Goal: Task Accomplishment & Management: Manage account settings

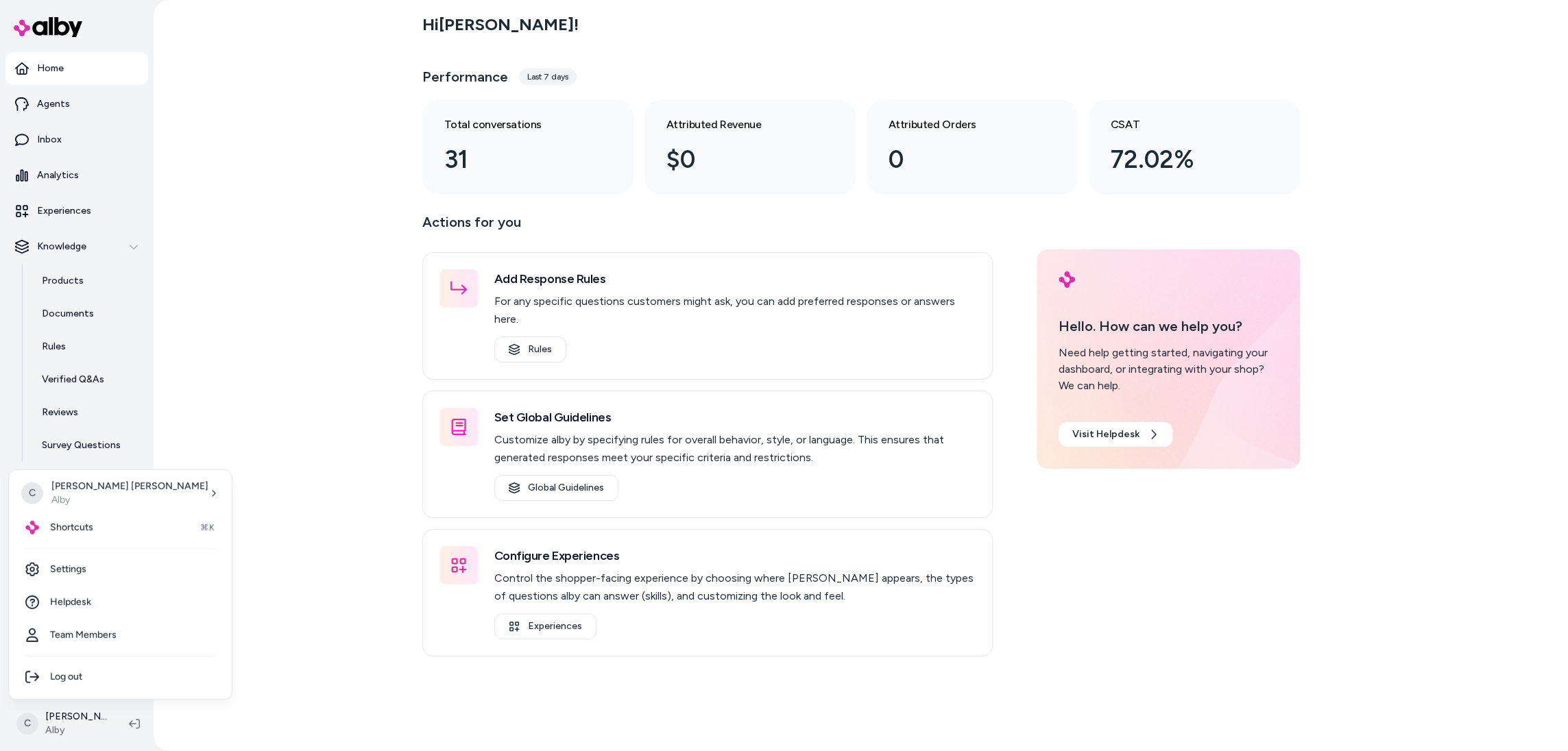
click at [97, 530] on div "Shortcuts ⌘K" at bounding box center [120, 527] width 212 height 33
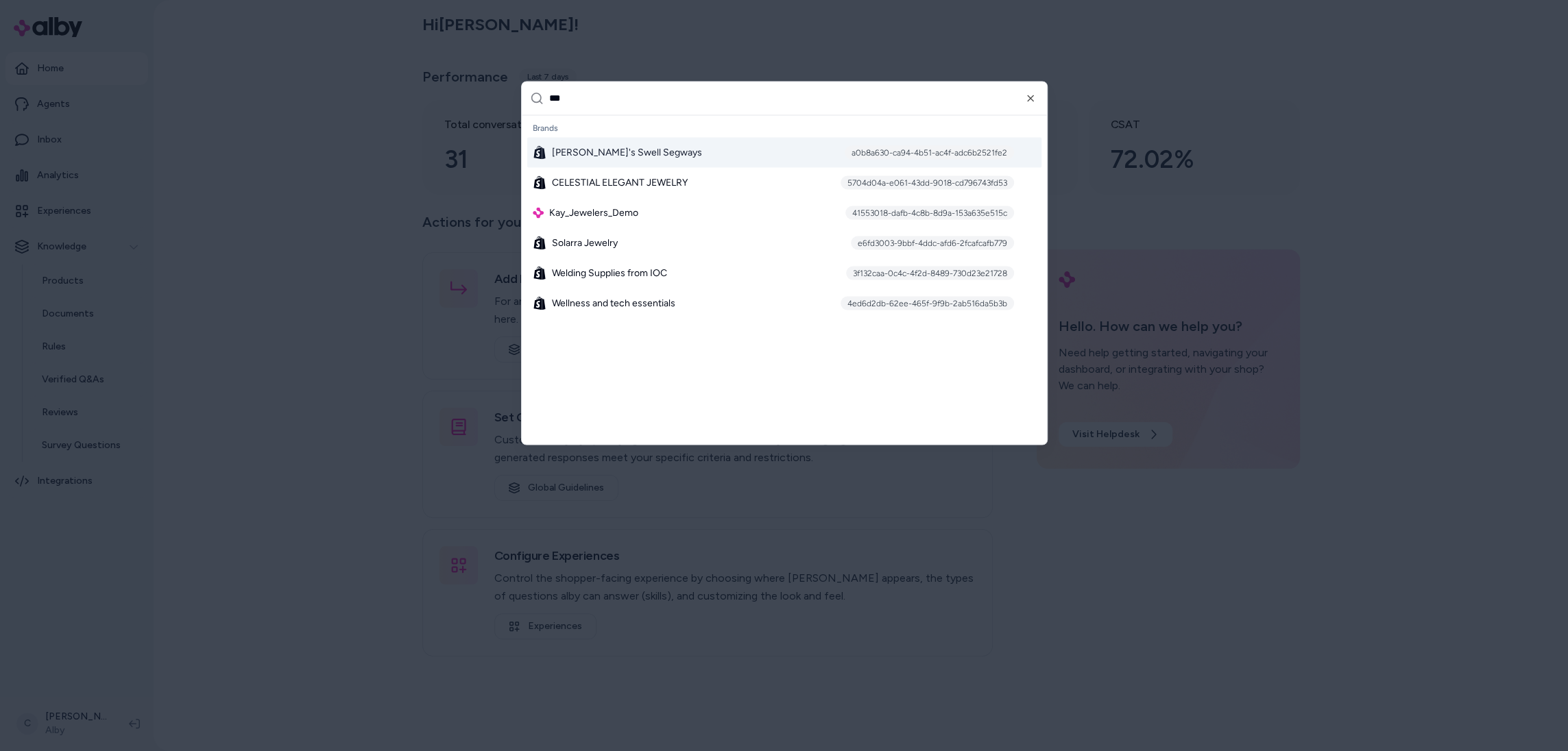
type input "****"
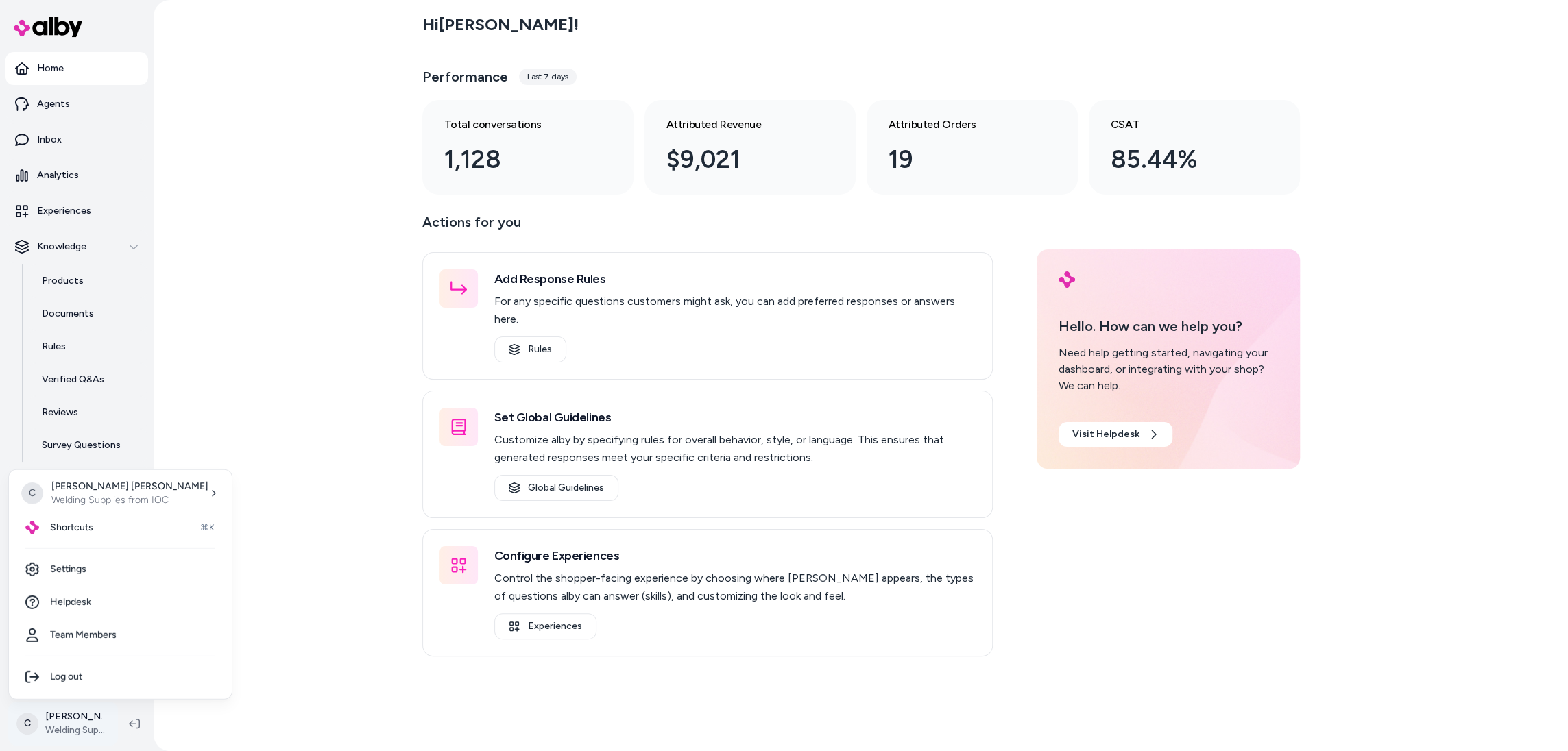
click at [44, 711] on html "Home Agents Inbox Analytics Experiences Knowledge Products Documents Rules Veri…" at bounding box center [784, 375] width 1568 height 751
click at [85, 524] on span "Shortcuts" at bounding box center [71, 528] width 43 height 14
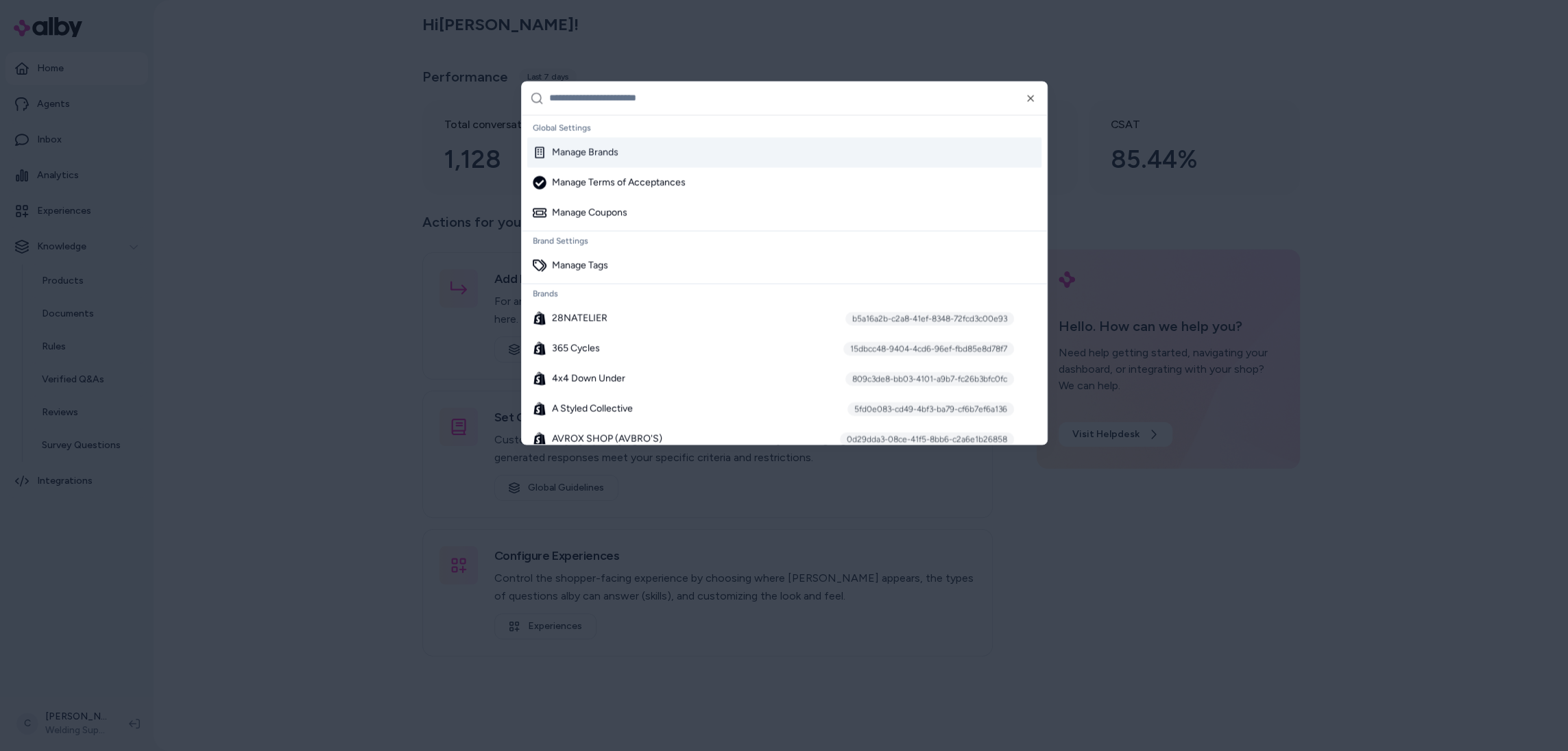
click at [287, 384] on div at bounding box center [784, 375] width 1568 height 751
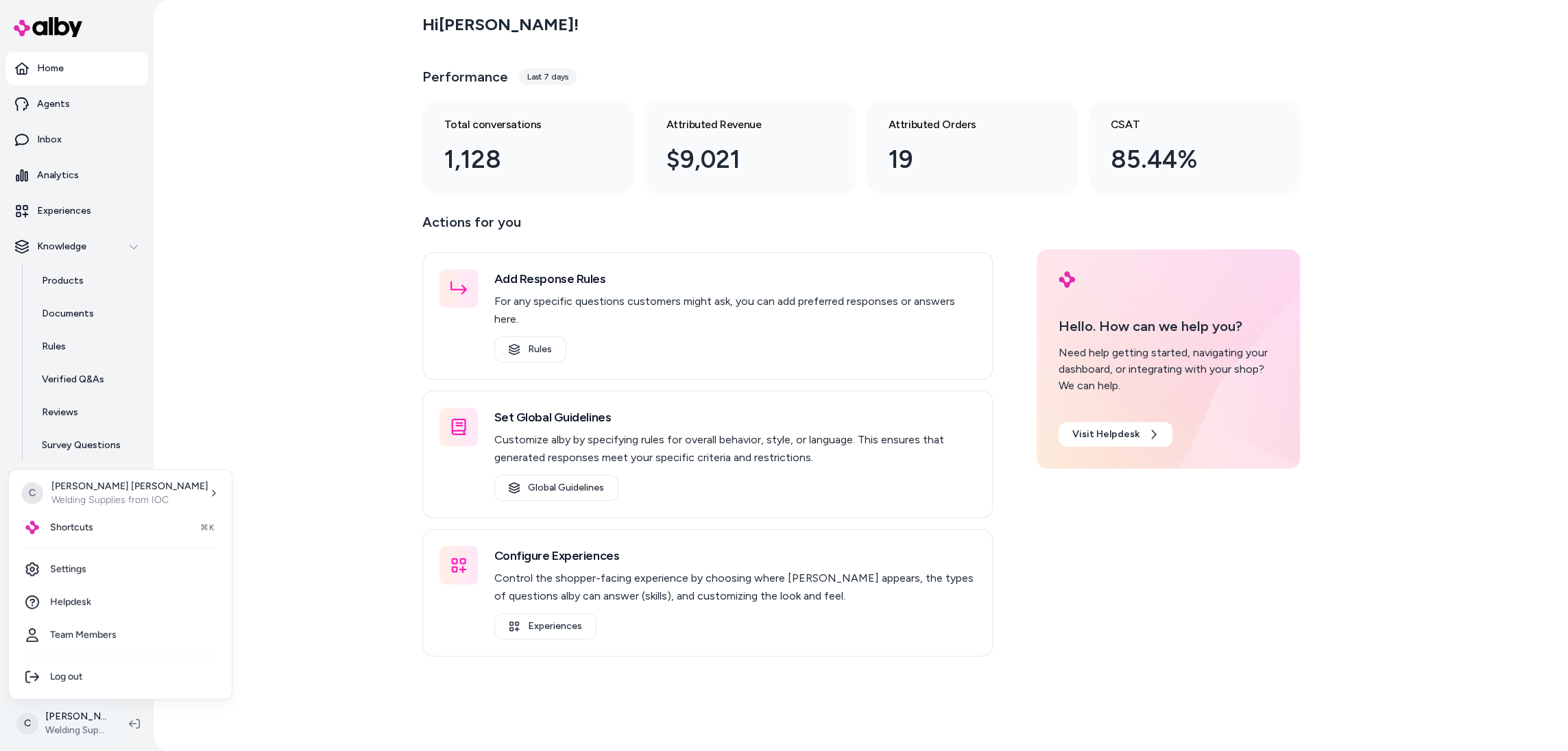
click at [100, 718] on html "Home Agents Inbox Analytics Experiences Knowledge Products Documents Rules Veri…" at bounding box center [784, 375] width 1568 height 751
click at [98, 570] on link "Settings" at bounding box center [120, 569] width 212 height 33
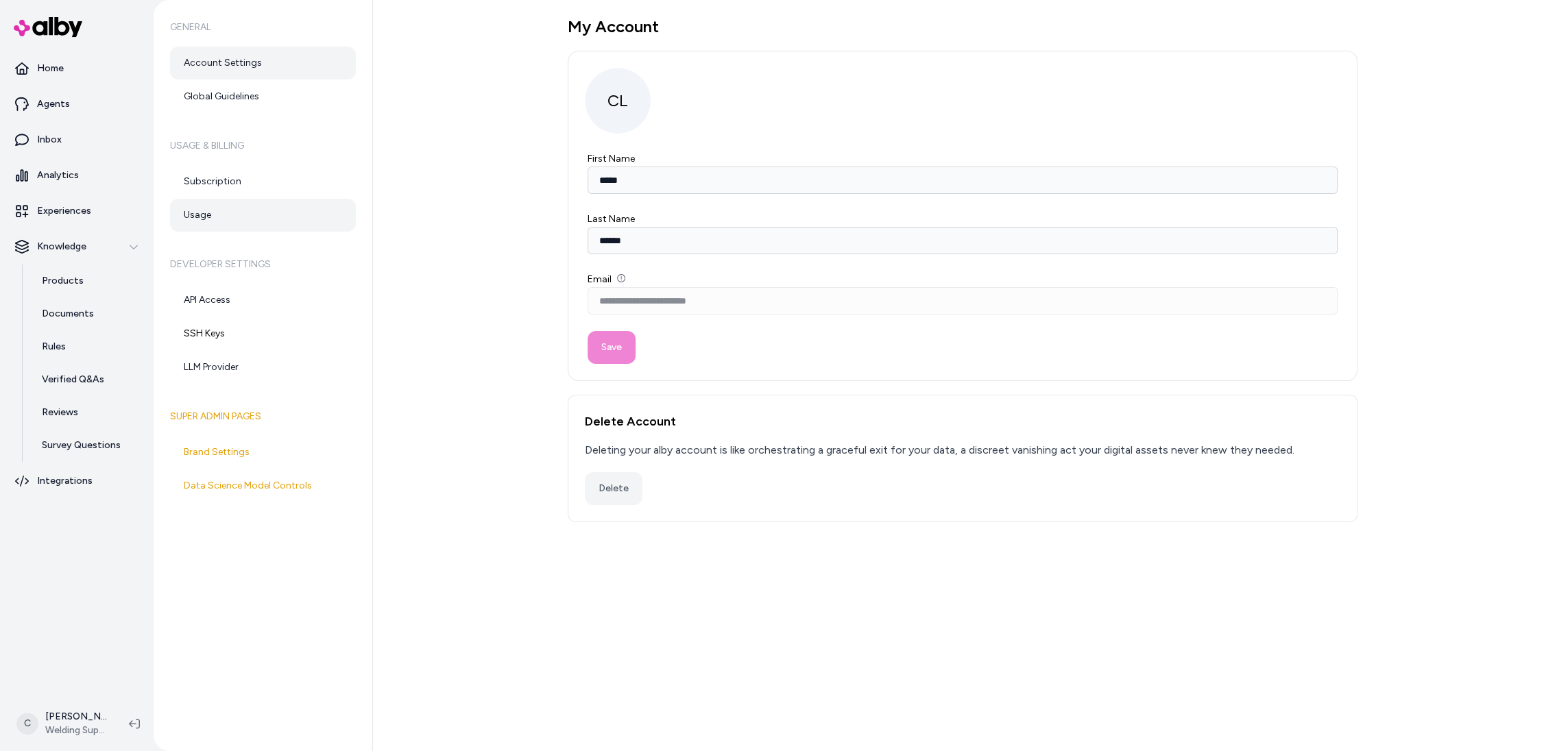
click at [299, 215] on link "Usage" at bounding box center [263, 215] width 186 height 33
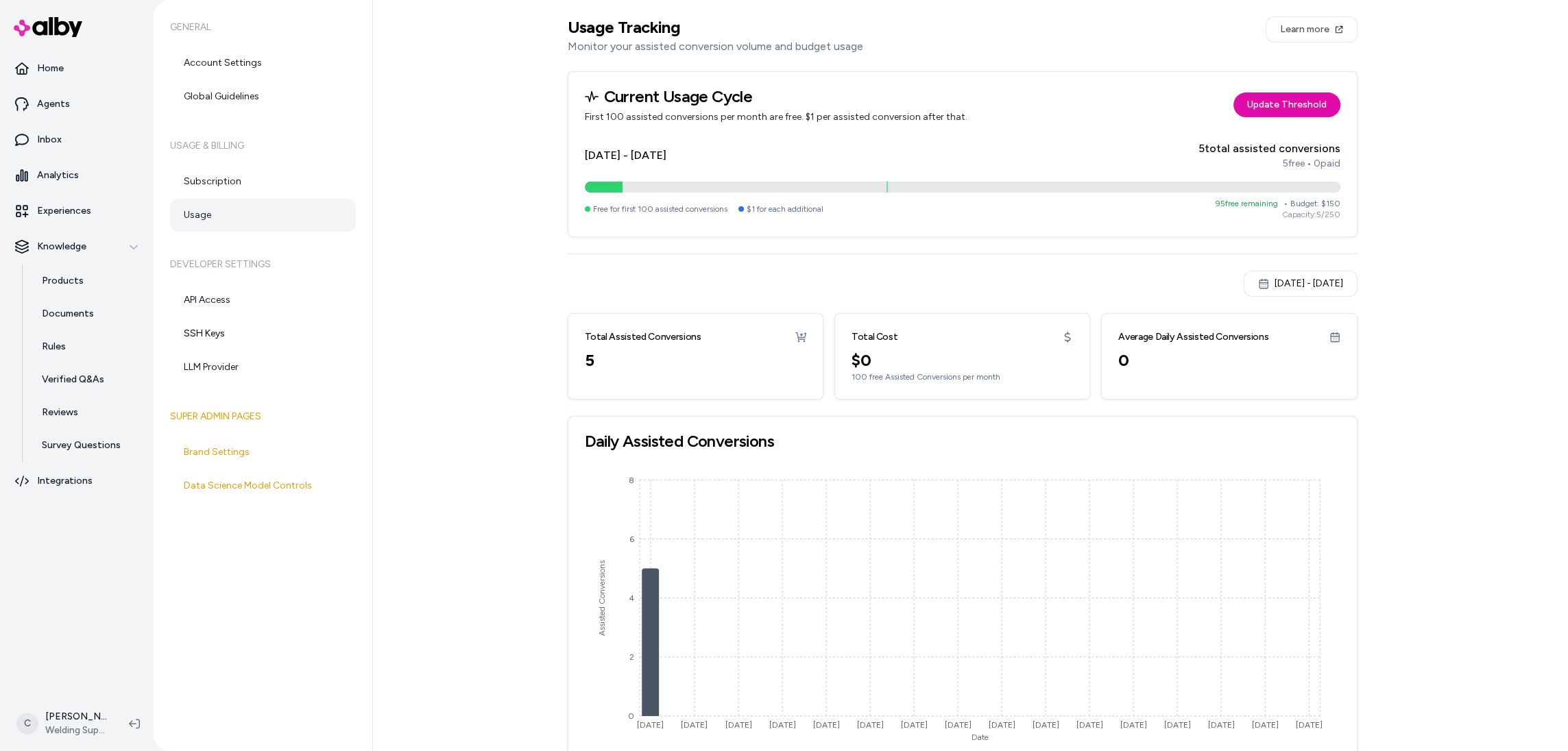
click at [1283, 288] on div "Aug 15, 2025 - Sep 14, 2025" at bounding box center [1300, 284] width 85 height 14
click at [1335, 366] on button "1" at bounding box center [1335, 370] width 25 height 25
click at [1217, 323] on icon "Go to previous month" at bounding box center [1212, 320] width 11 height 11
click at [1265, 372] on button "1" at bounding box center [1261, 370] width 25 height 25
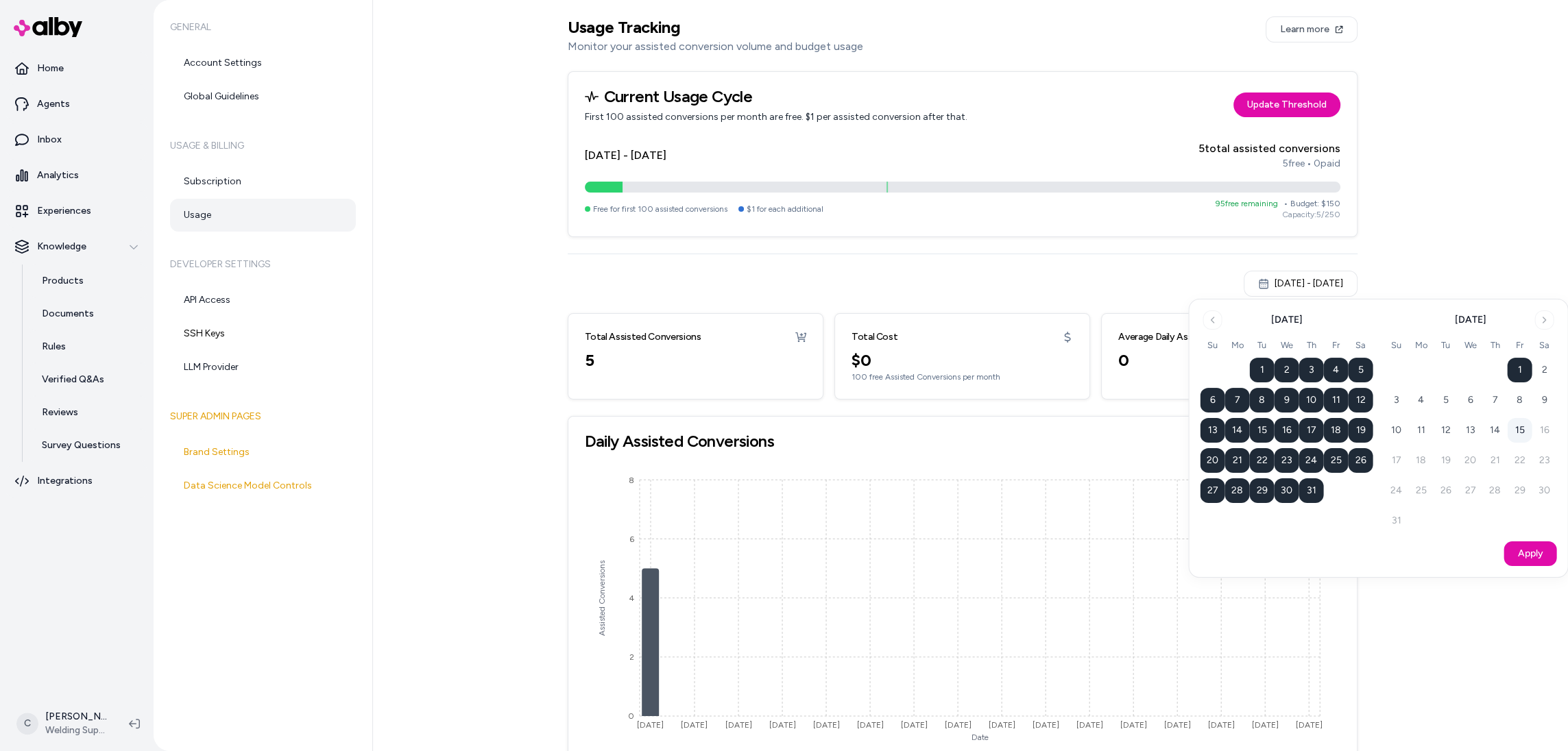
click at [1521, 431] on button "15" at bounding box center [1520, 431] width 25 height 25
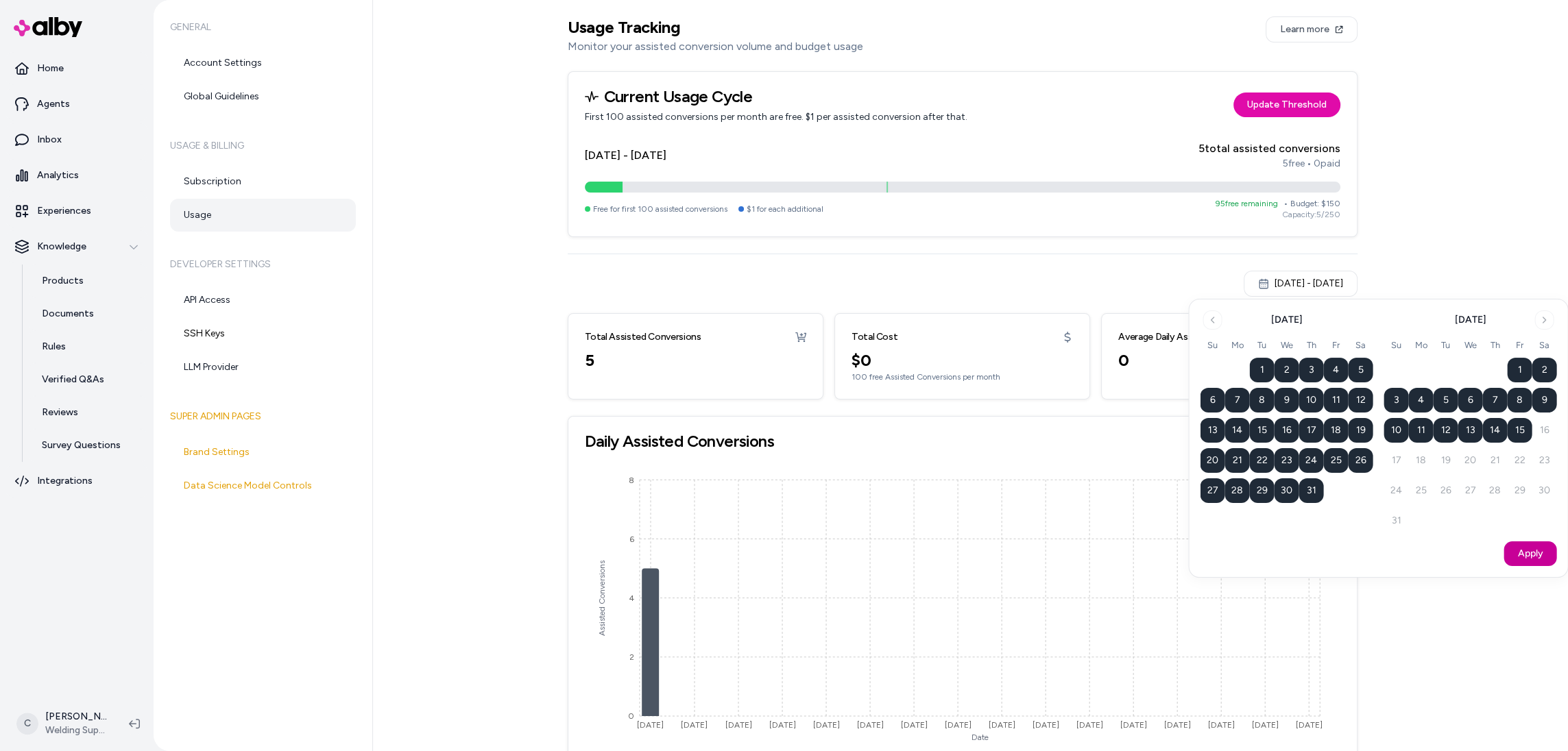
click at [1526, 543] on button "Apply" at bounding box center [1530, 554] width 53 height 25
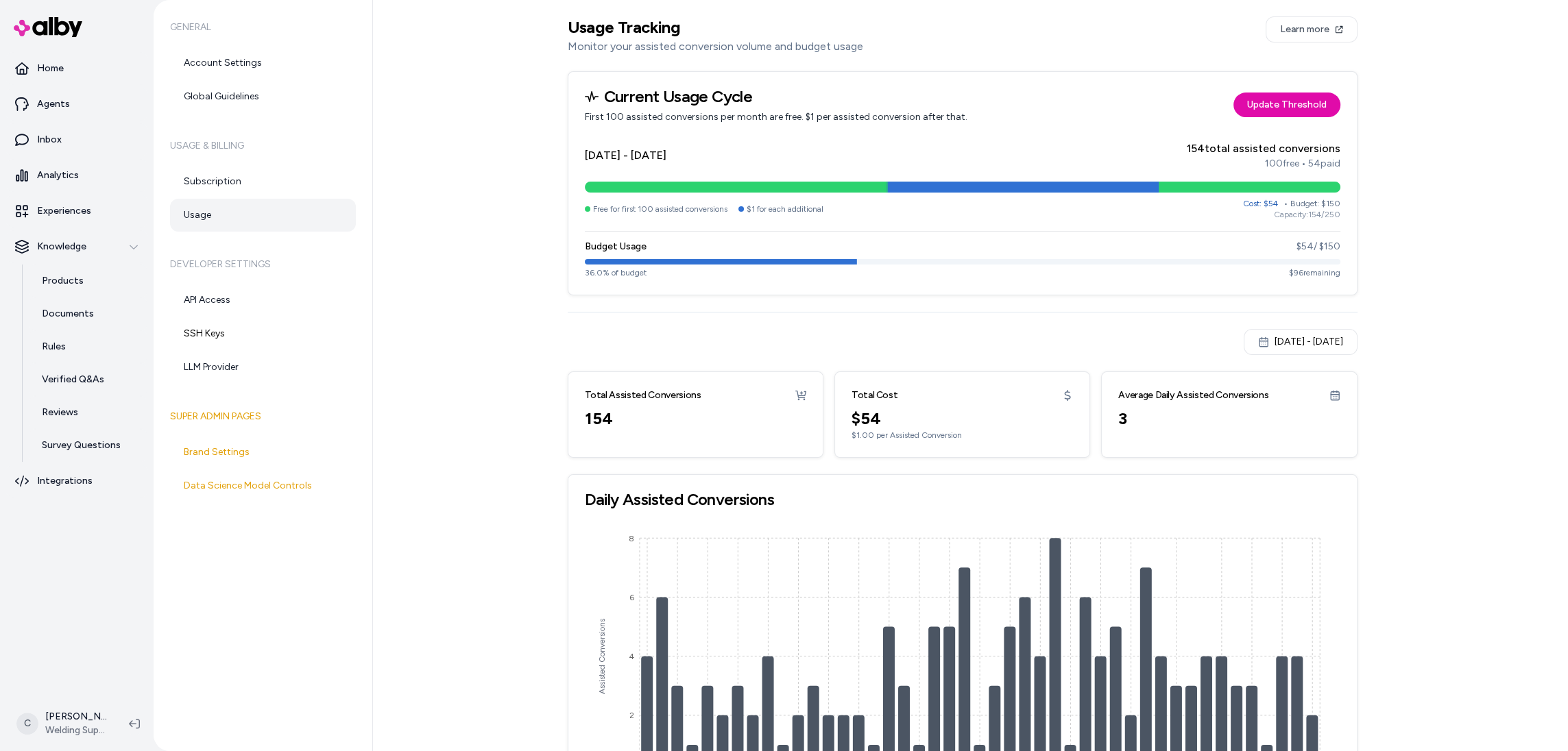
click at [1258, 339] on div "Jun 30, 2025 - Aug 14, 2025" at bounding box center [1300, 342] width 85 height 14
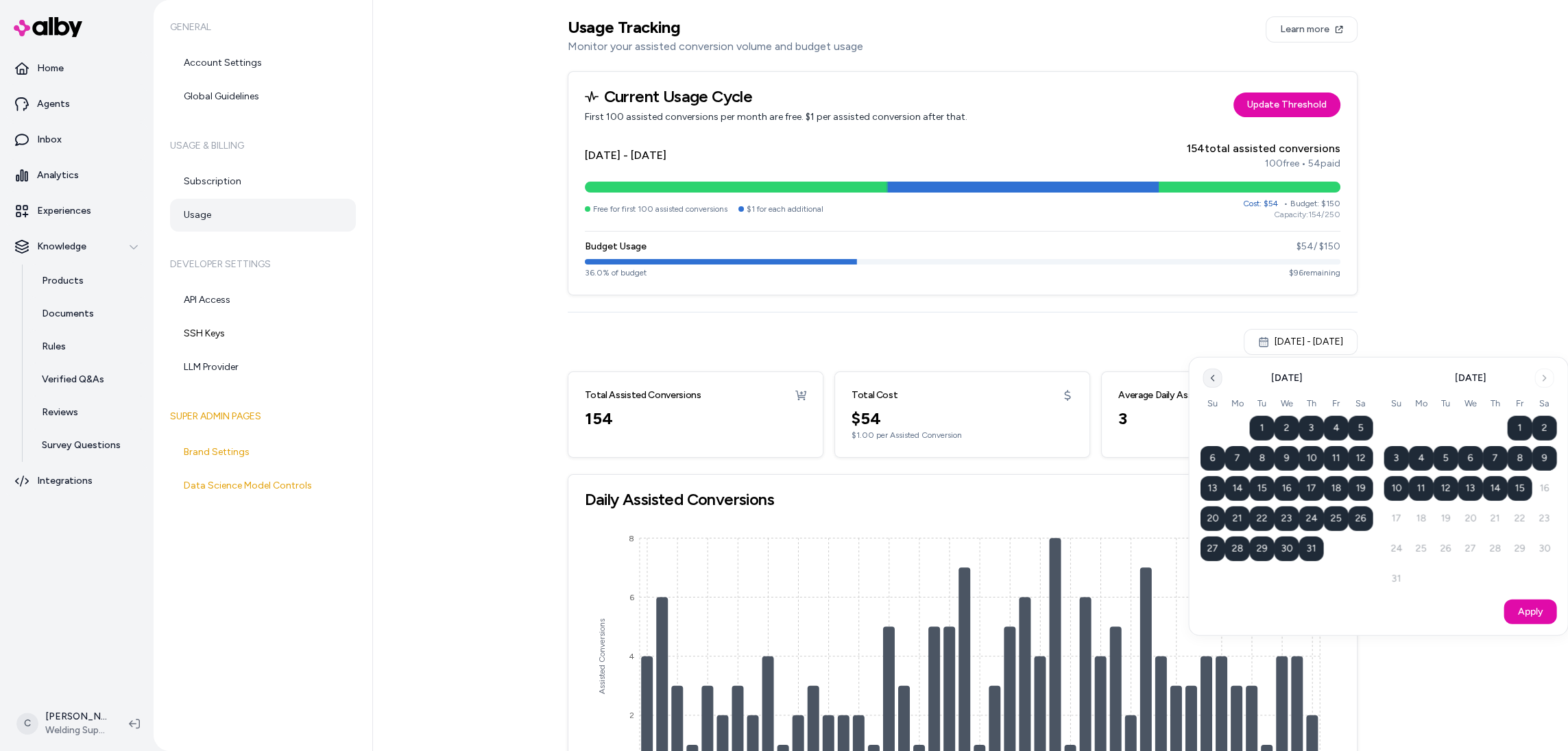
click at [1207, 379] on icon "Go to previous month" at bounding box center [1212, 378] width 11 height 11
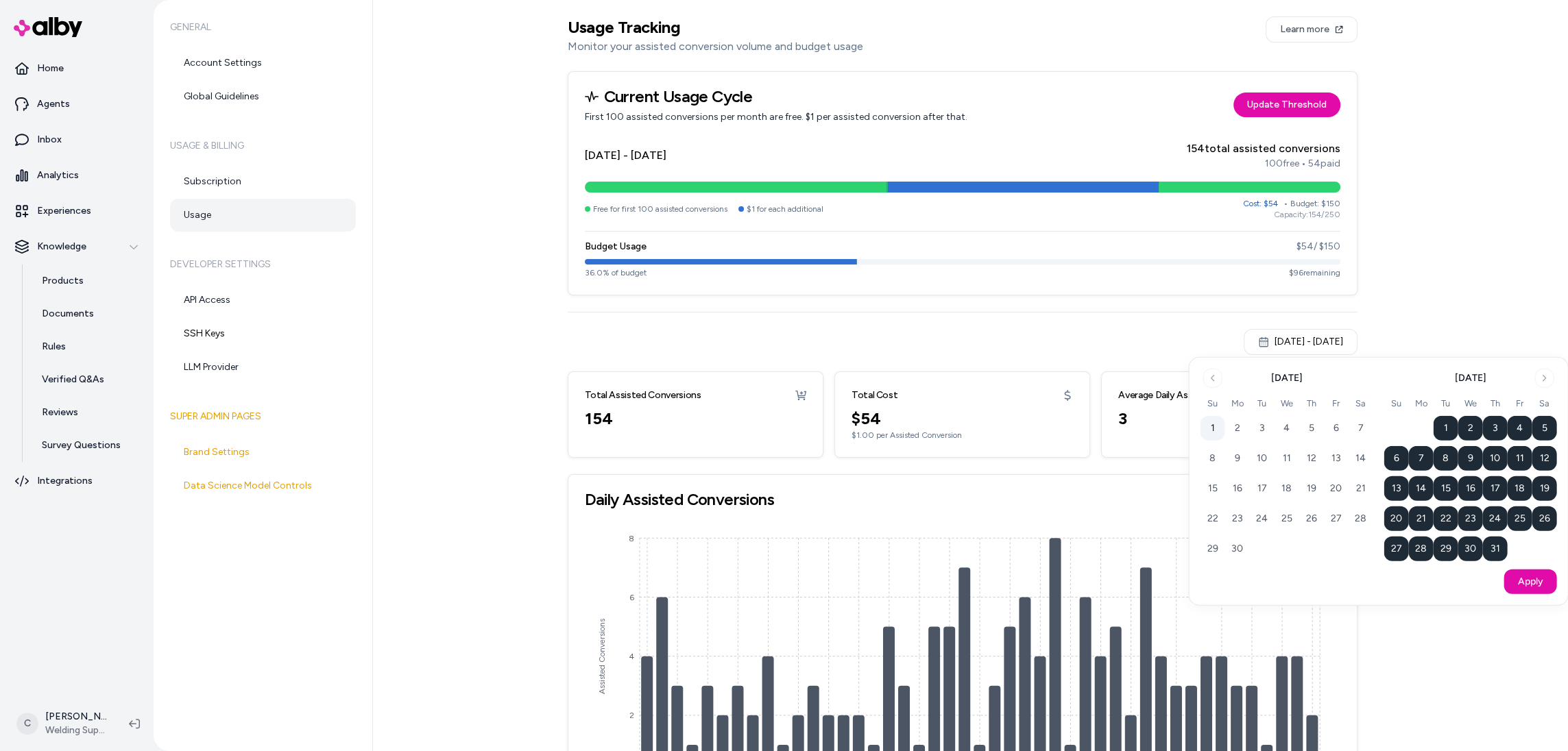
click at [1204, 422] on button "1" at bounding box center [1212, 429] width 25 height 25
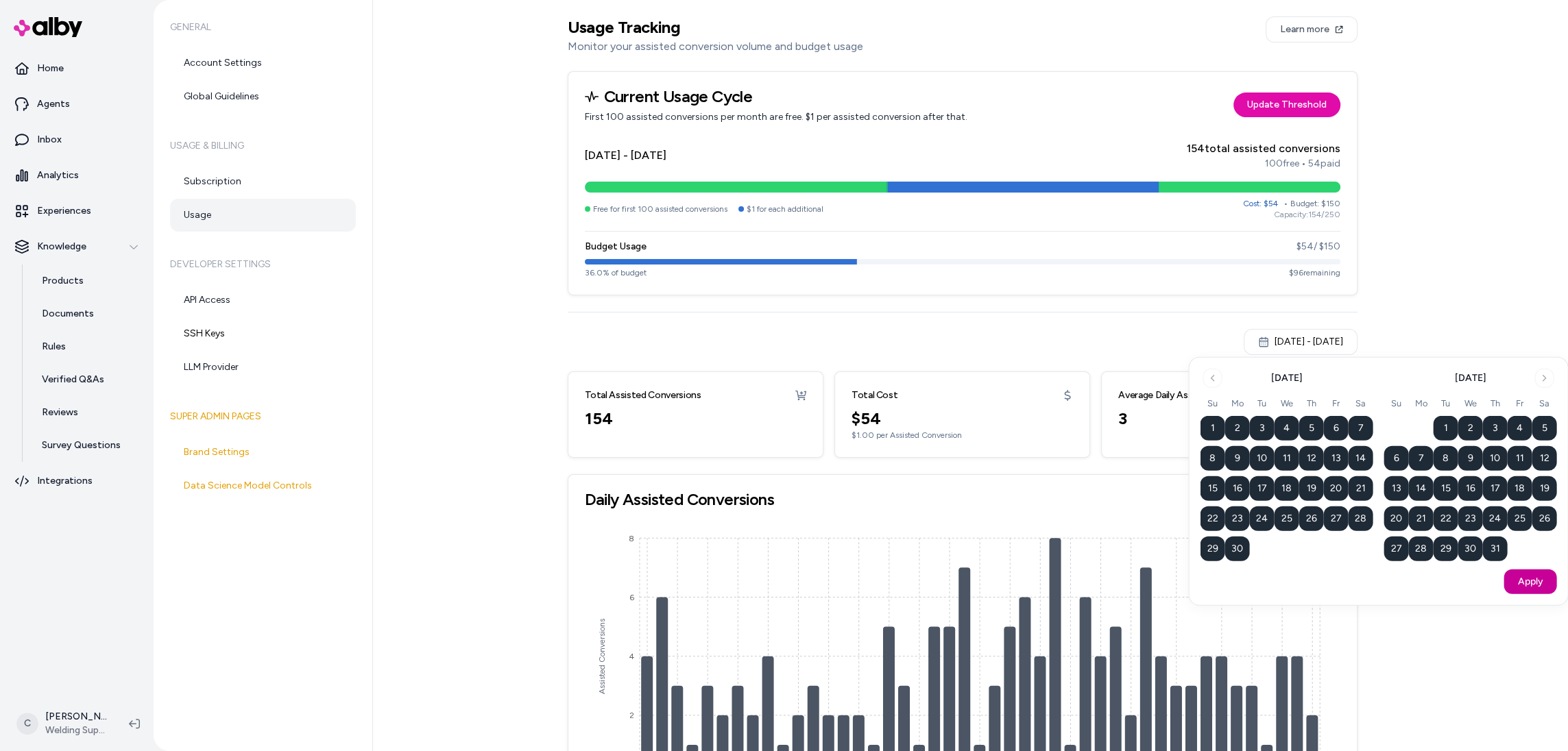
click at [1510, 580] on button "Apply" at bounding box center [1530, 582] width 53 height 25
